Goal: Task Accomplishment & Management: Manage account settings

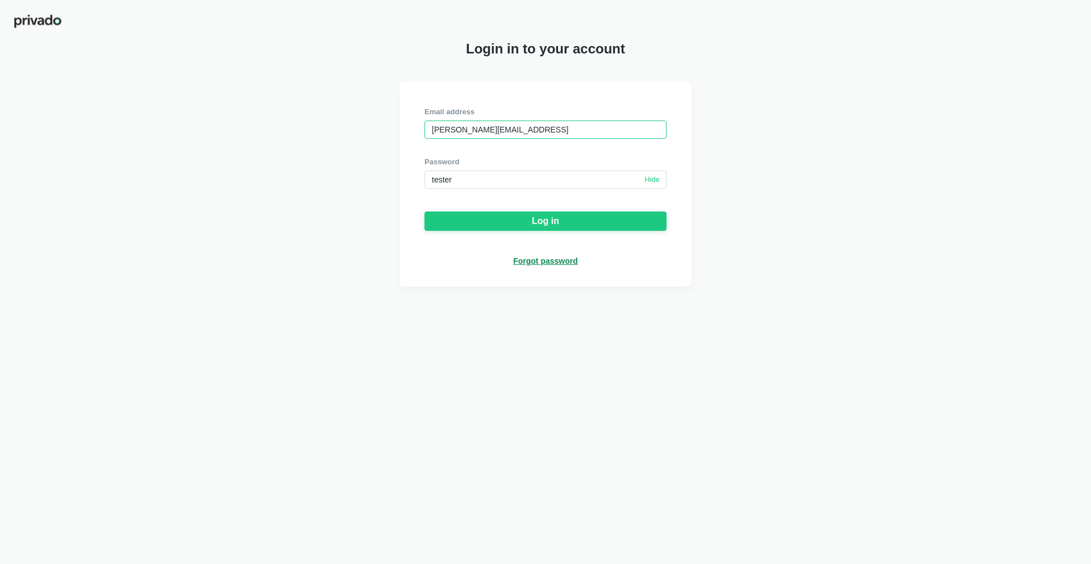
paste input "armann.[PERSON_NAME]"
paste input "[EMAIL_ADDRESS][DOMAIN_NAME]"
click at [486, 128] on input "babecoups@gmail.com" at bounding box center [546, 129] width 242 height 18
paste input "risowi6092@geekjun"
type input "risowi6092@geekjun.com"
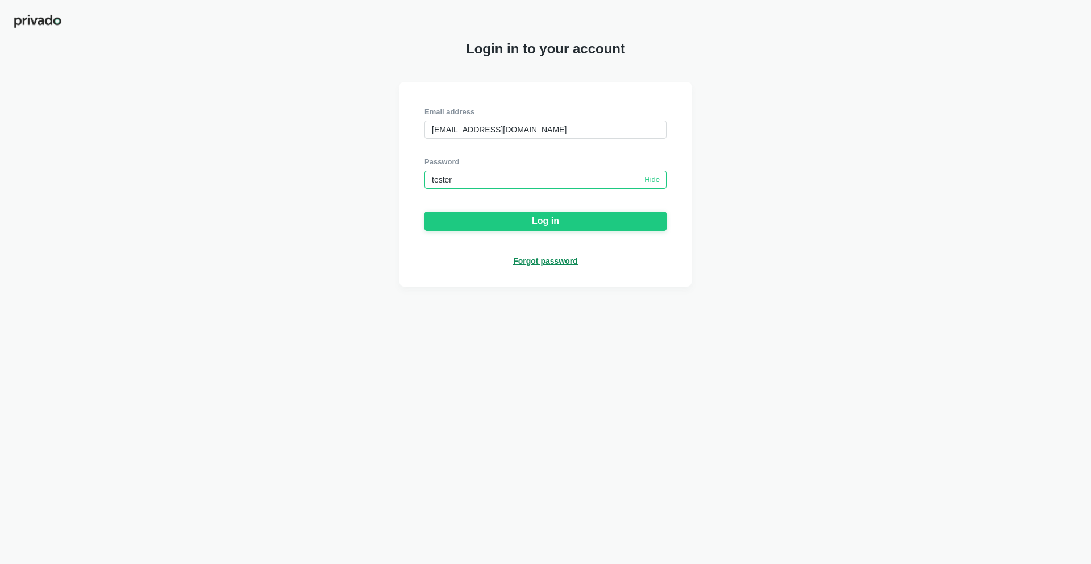
click at [609, 180] on input "tester" at bounding box center [546, 180] width 242 height 18
paste input "nzx#$Z2L0W15"
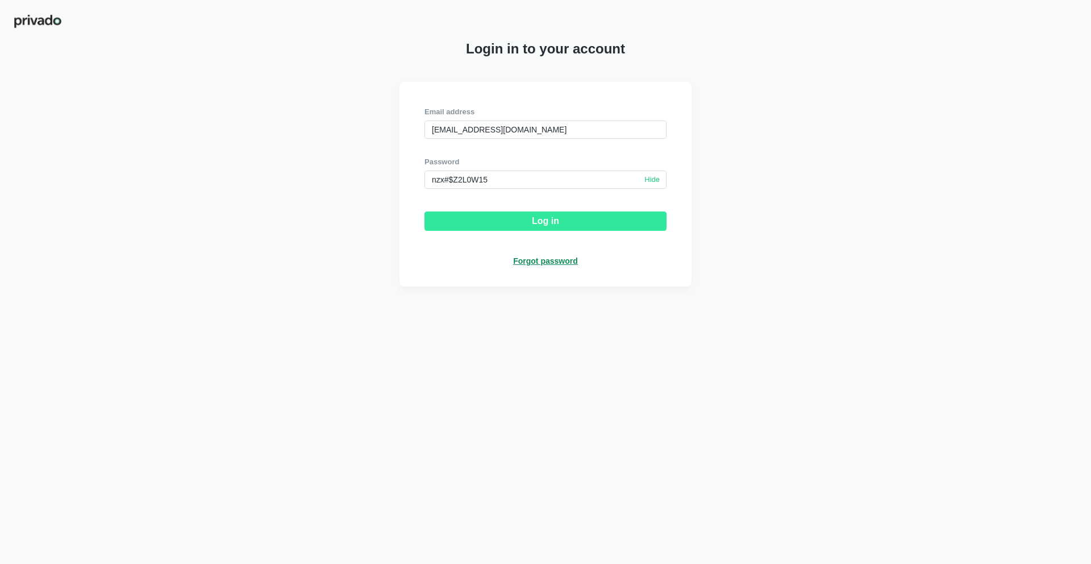
click at [583, 226] on button "Log in" at bounding box center [546, 220] width 242 height 19
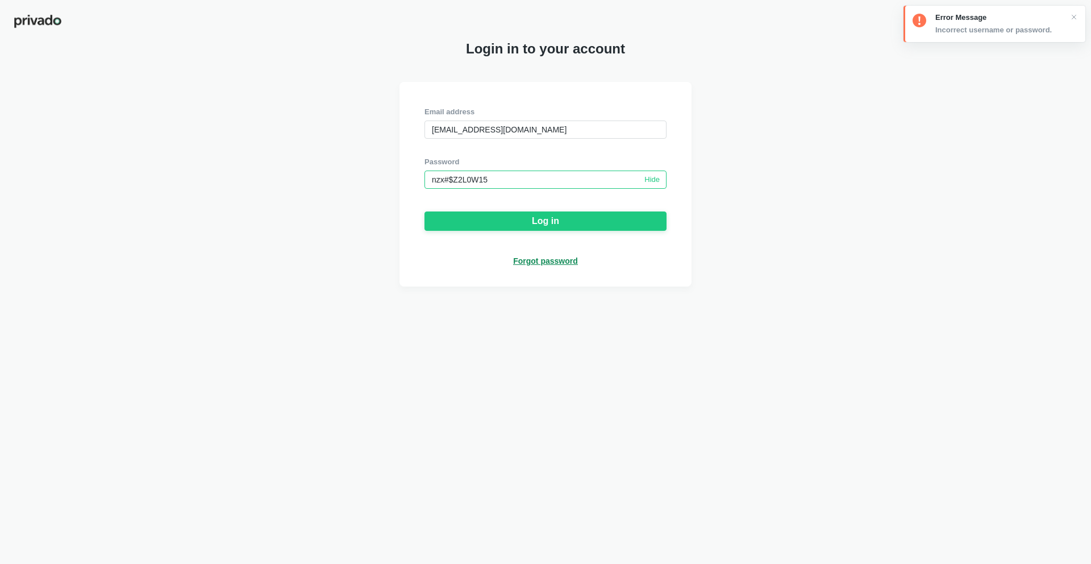
click at [543, 180] on input "nzx#$Z2L0W15" at bounding box center [546, 180] width 242 height 18
paste input "8PV7baB20!sp"
type input "8PV7baB20!sp"
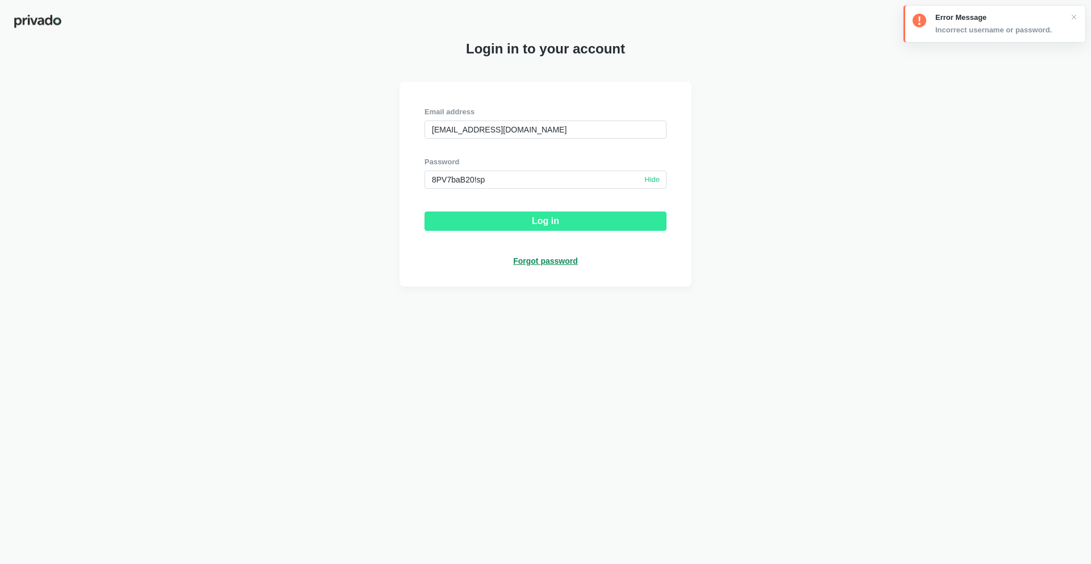
click at [543, 226] on div "Log in" at bounding box center [545, 221] width 27 height 10
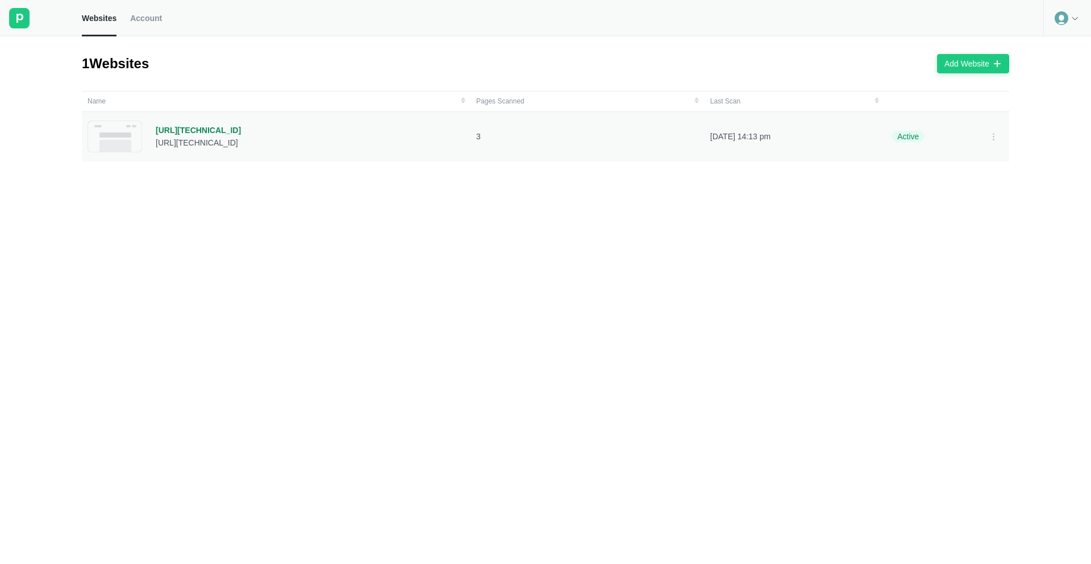
click at [241, 130] on div "http://141.95.188.152/index.php" at bounding box center [198, 130] width 85 height 10
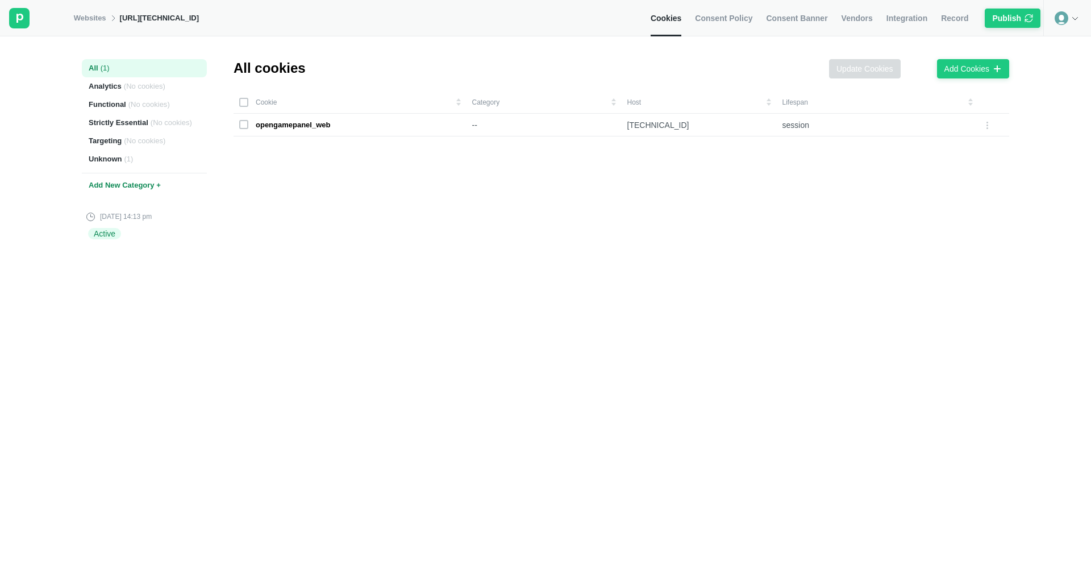
click at [97, 20] on link "Websites" at bounding box center [90, 18] width 32 height 10
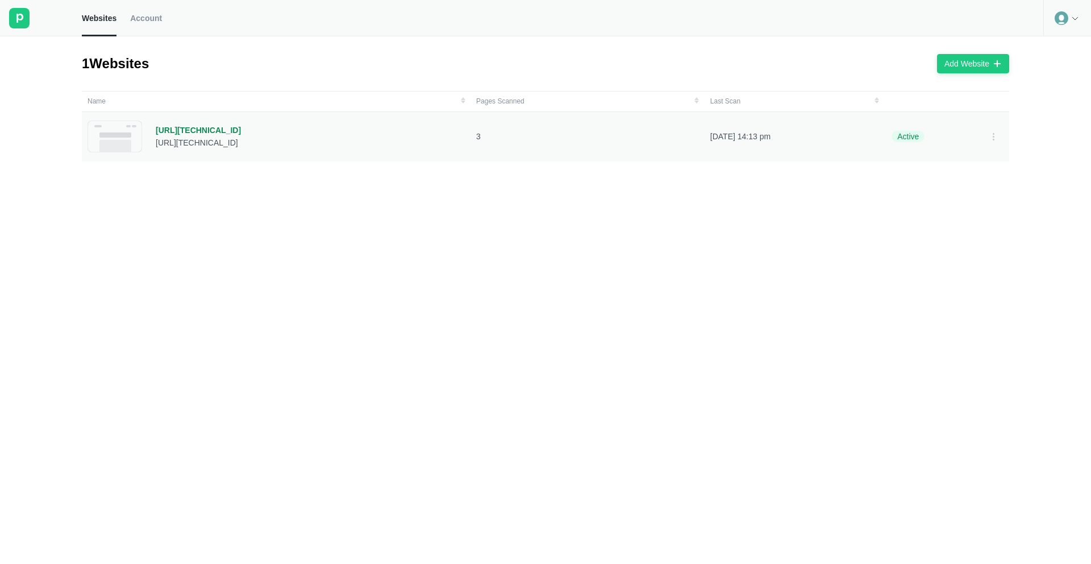
click at [226, 127] on div "http://141.95.188.152/index.php" at bounding box center [198, 130] width 85 height 10
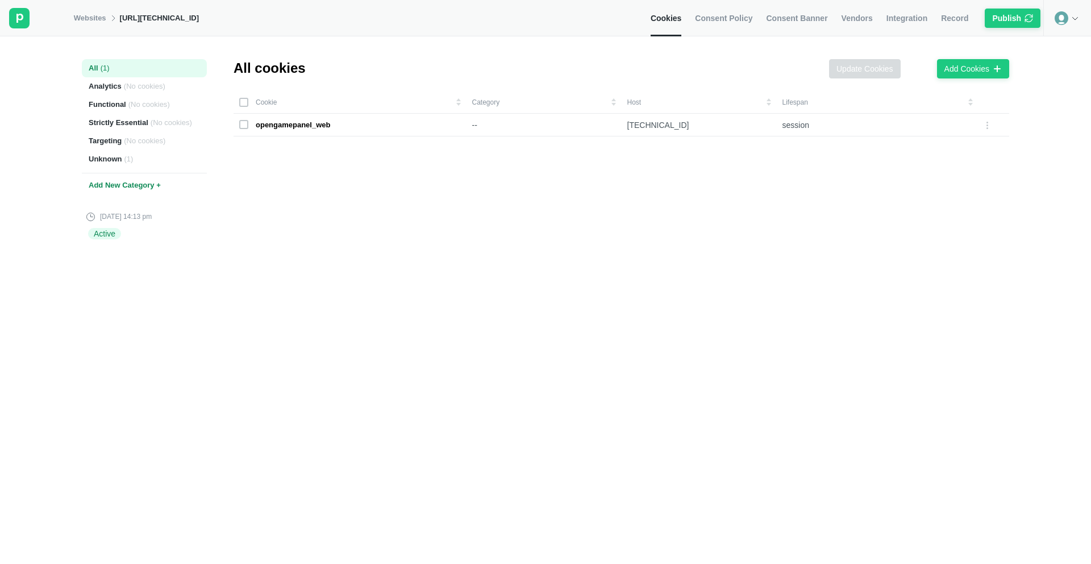
click at [157, 18] on div "http://141.95.188.152/index.php" at bounding box center [159, 18] width 79 height 10
click at [0, 0] on div "Websites http://141.95.188.152/index.php Cookies Consent Policy Consent Banner …" at bounding box center [545, 18] width 1091 height 36
click at [100, 22] on link "Websites" at bounding box center [90, 18] width 32 height 10
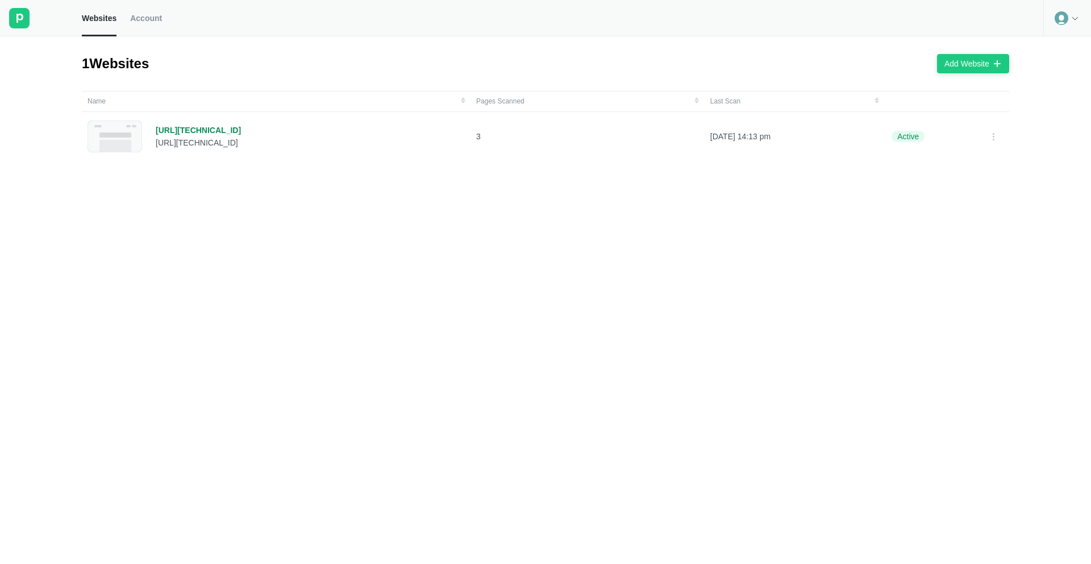
click at [1069, 20] on div at bounding box center [1067, 18] width 48 height 36
click at [153, 19] on span "Account" at bounding box center [146, 18] width 32 height 10
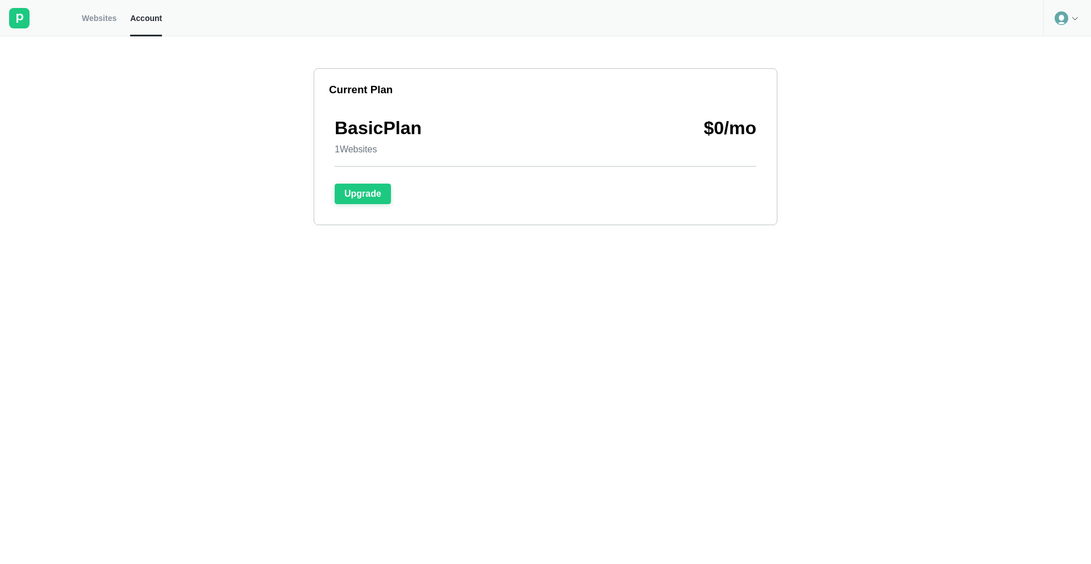
click at [1075, 18] on icon at bounding box center [1075, 18] width 9 height 9
click at [1063, 46] on div "Logout" at bounding box center [1067, 47] width 47 height 16
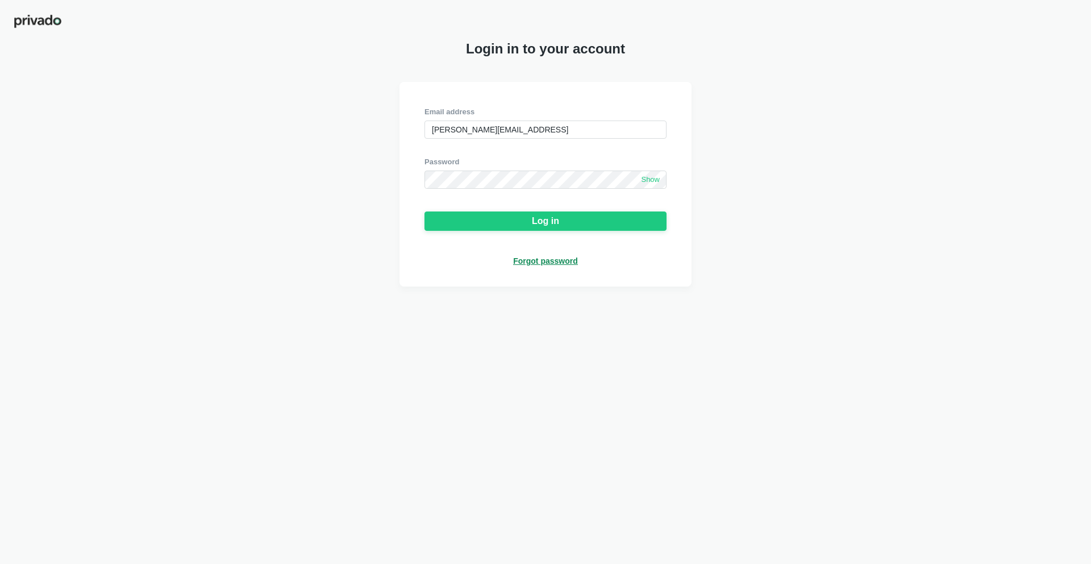
click at [485, 143] on div at bounding box center [546, 148] width 242 height 18
click at [500, 132] on input "[PERSON_NAME][EMAIL_ADDRESS]" at bounding box center [546, 129] width 242 height 18
paste input "iamlook.dogra62@gmail.com"
type input "iamlook.dogra62@gmail.com"
click at [526, 129] on input "iamlook.dogra62@gmail.com" at bounding box center [546, 129] width 242 height 18
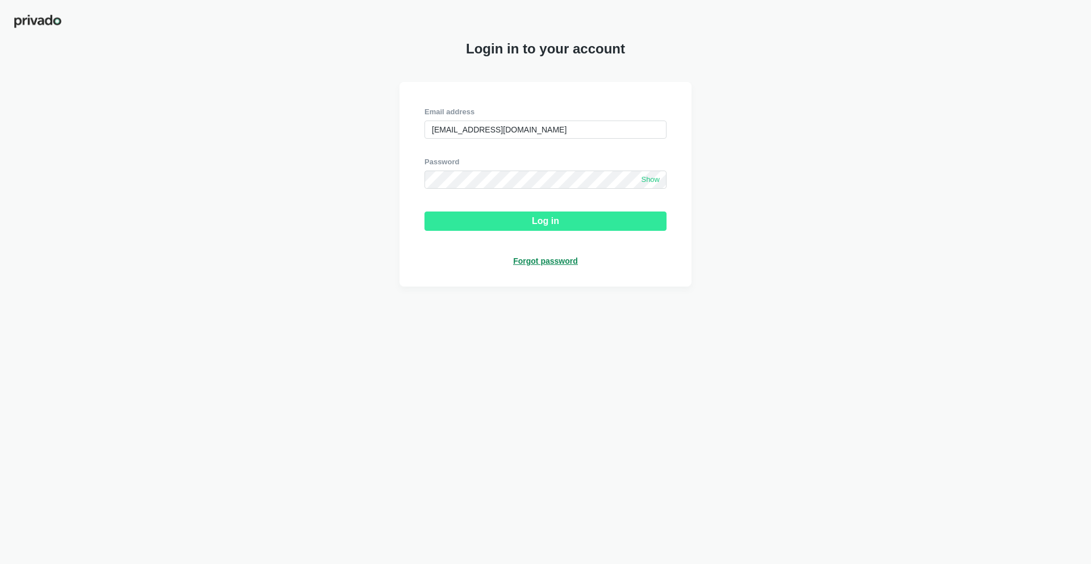
click at [559, 222] on div "Log in" at bounding box center [545, 221] width 27 height 10
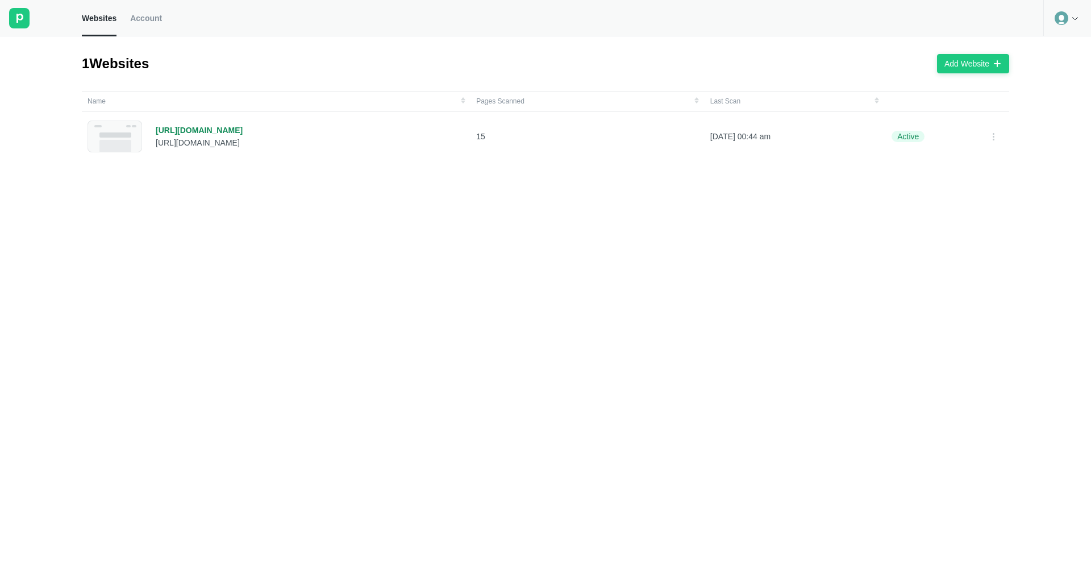
click at [1069, 16] on div at bounding box center [1067, 18] width 48 height 36
click at [1084, 43] on div "Logout" at bounding box center [1067, 47] width 47 height 16
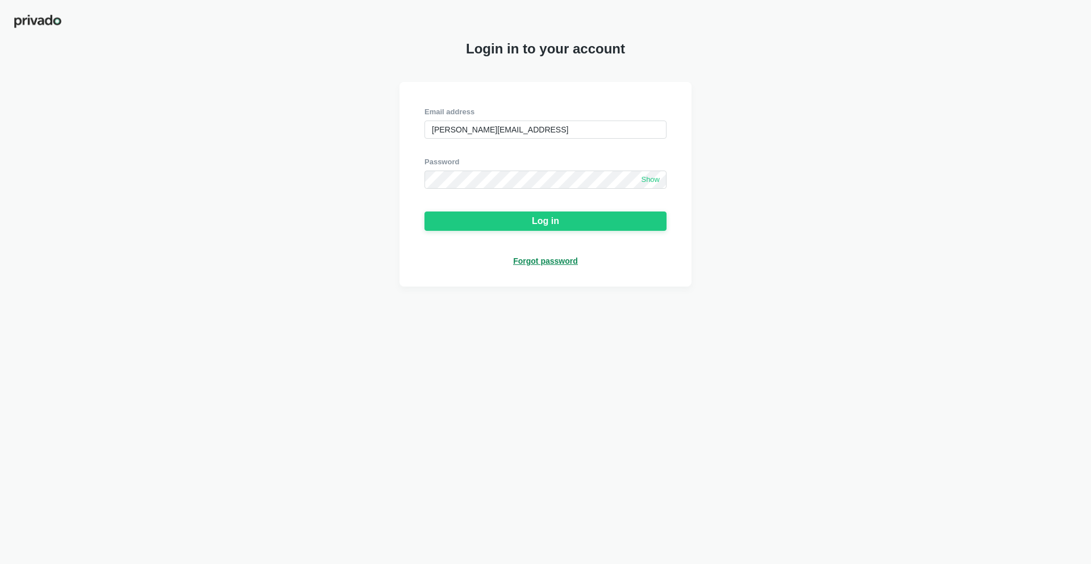
click at [798, 114] on div "Email address ojaswa.sharma@privado.ai Password Show Log in Forgot password" at bounding box center [545, 184] width 1091 height 205
click at [511, 128] on input "[PERSON_NAME][EMAIL_ADDRESS]" at bounding box center [546, 129] width 242 height 18
paste input "nanid22555@trackden.com"
type input "nanid22555@trackden.com"
click at [600, 218] on button "Log in" at bounding box center [546, 220] width 242 height 19
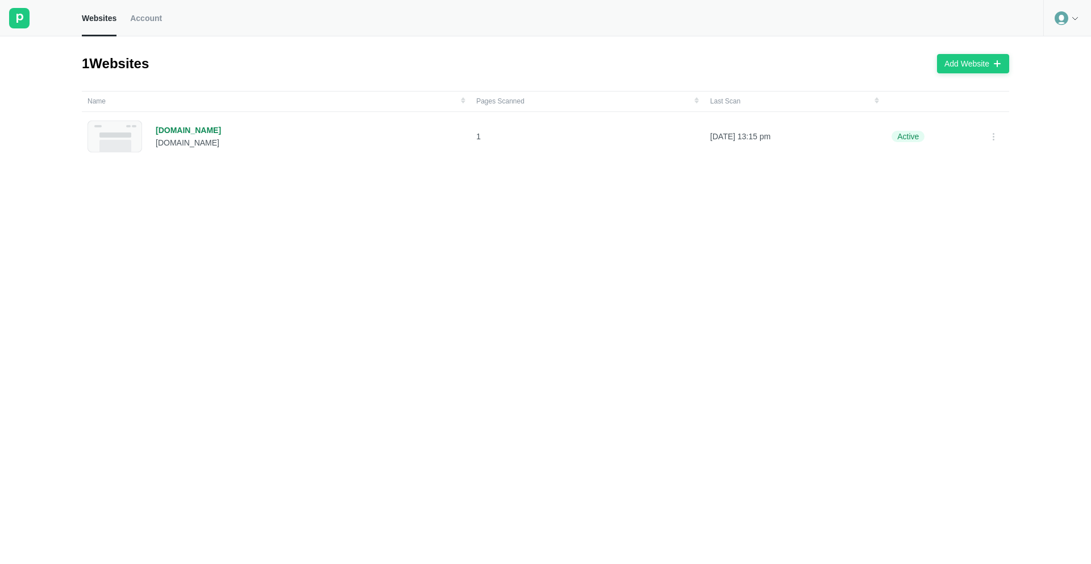
click at [1062, 23] on circle at bounding box center [1062, 18] width 14 height 14
click at [1063, 52] on div "Logout" at bounding box center [1067, 47] width 47 height 16
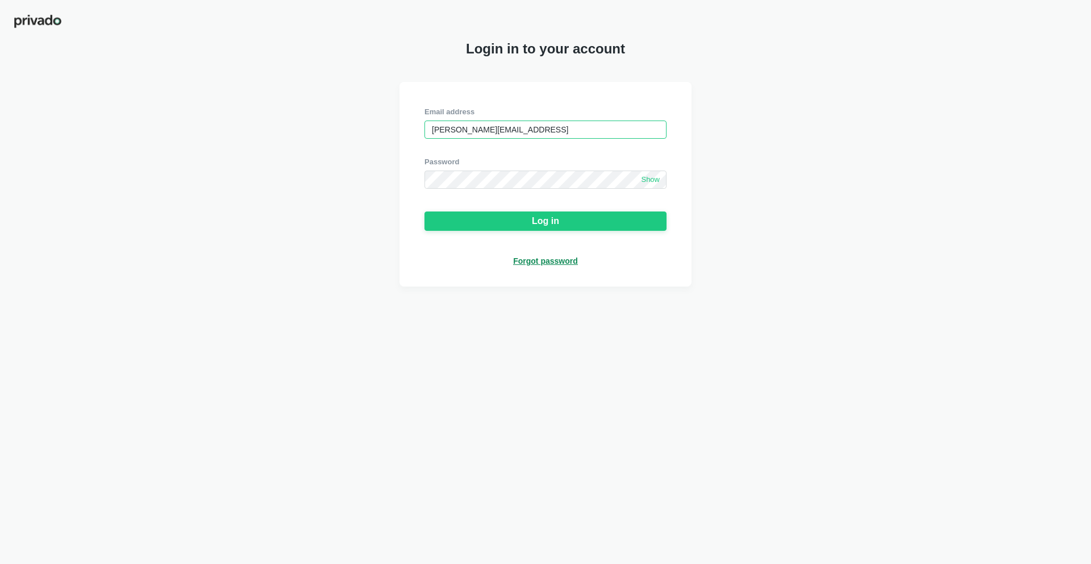
click at [521, 136] on input "[PERSON_NAME][EMAIL_ADDRESS]" at bounding box center [546, 129] width 242 height 18
paste input "hananahsan56@gmail.com"
type input "hananahsan56@gmail.com"
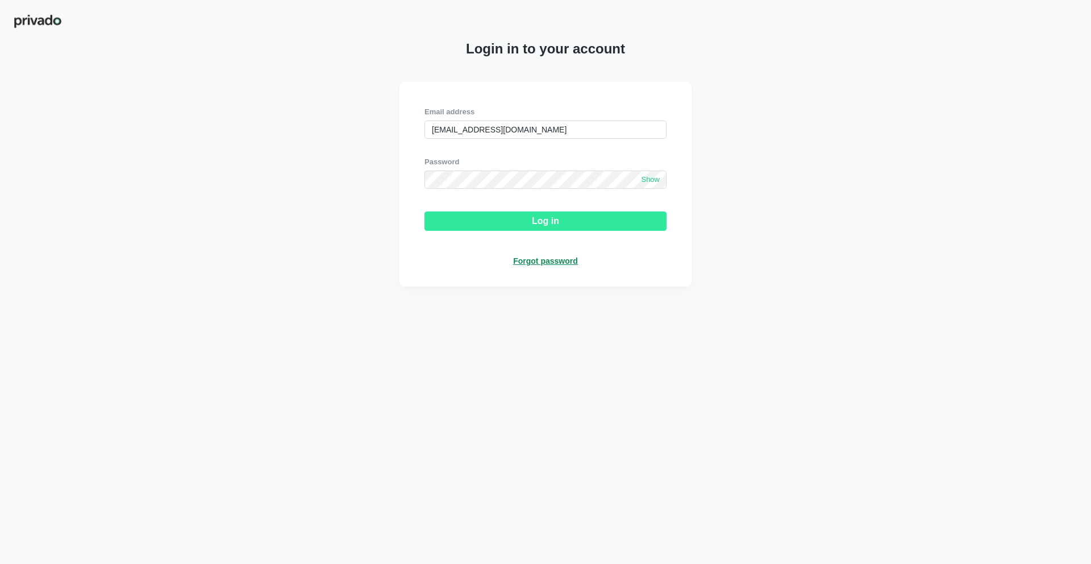
click at [496, 221] on button "Log in" at bounding box center [546, 220] width 242 height 19
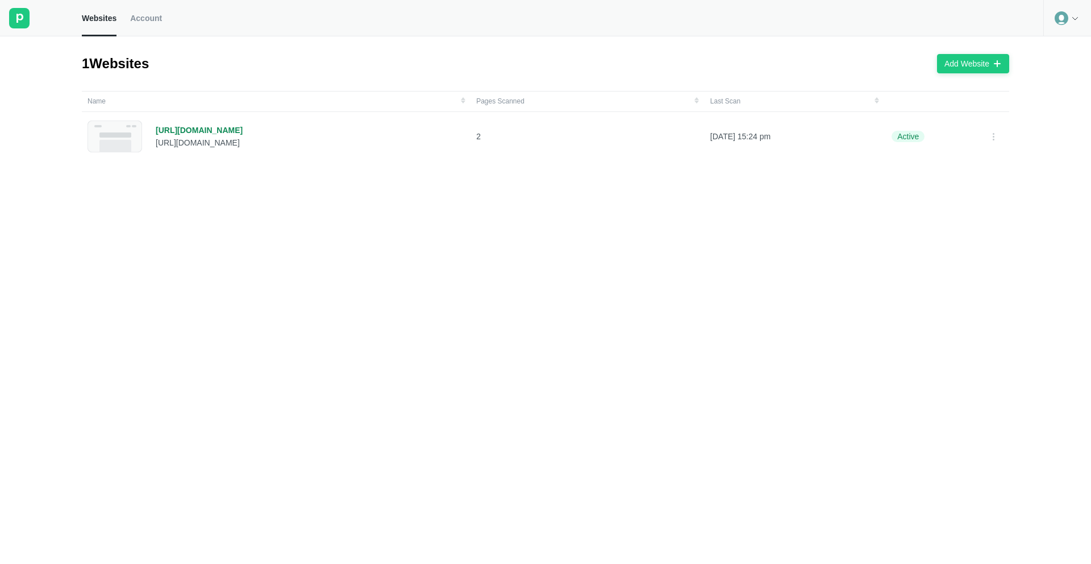
click at [1055, 22] on icon at bounding box center [1062, 18] width 14 height 14
click at [1054, 53] on div "Logout" at bounding box center [1067, 47] width 47 height 16
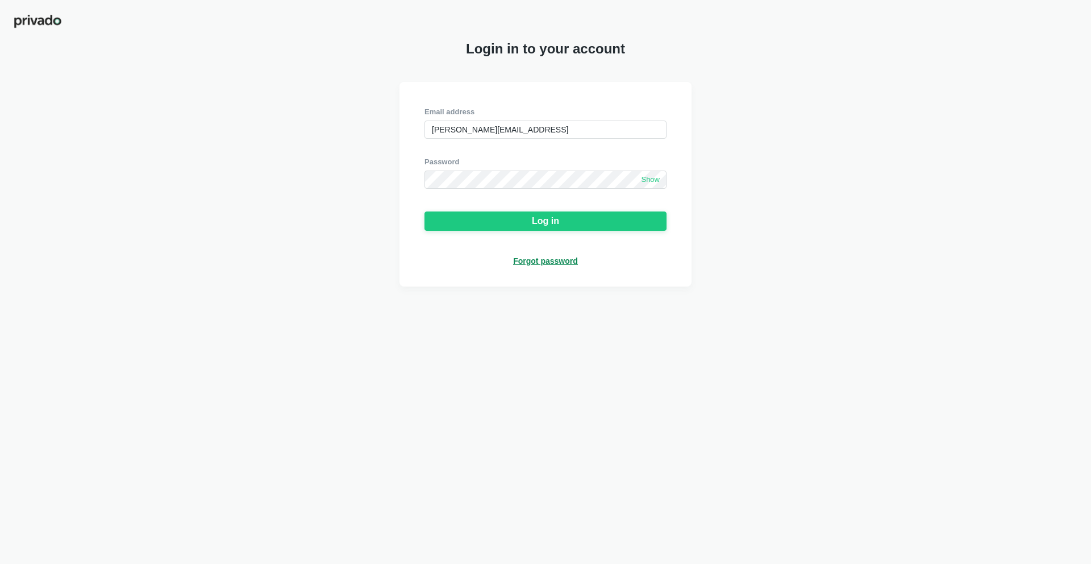
click at [773, 56] on div "Login in to your account" at bounding box center [545, 49] width 1091 height 16
type input "[PERSON_NAME][EMAIL_ADDRESS]"
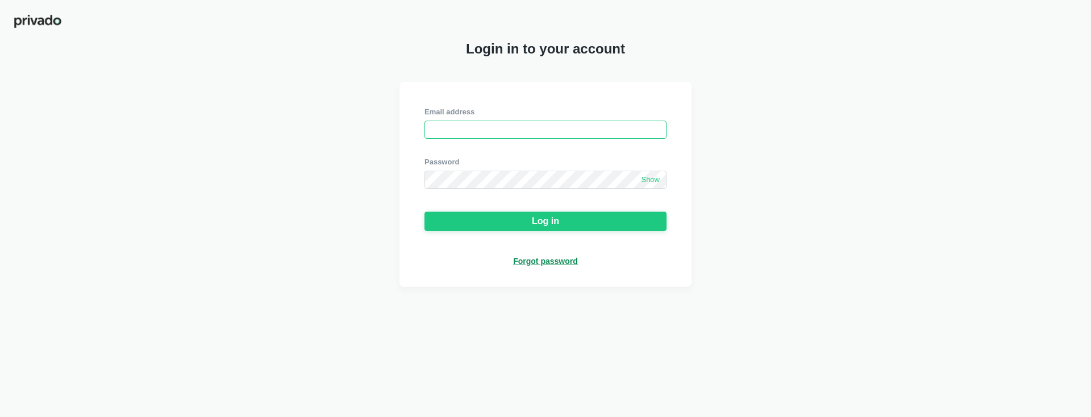
type input "[PERSON_NAME][EMAIL_ADDRESS]"
click at [352, 210] on div "Email address ojaswa.sharma@privado.ai Password Show Log in Forgot password" at bounding box center [545, 184] width 1091 height 205
